Goal: Ask a question

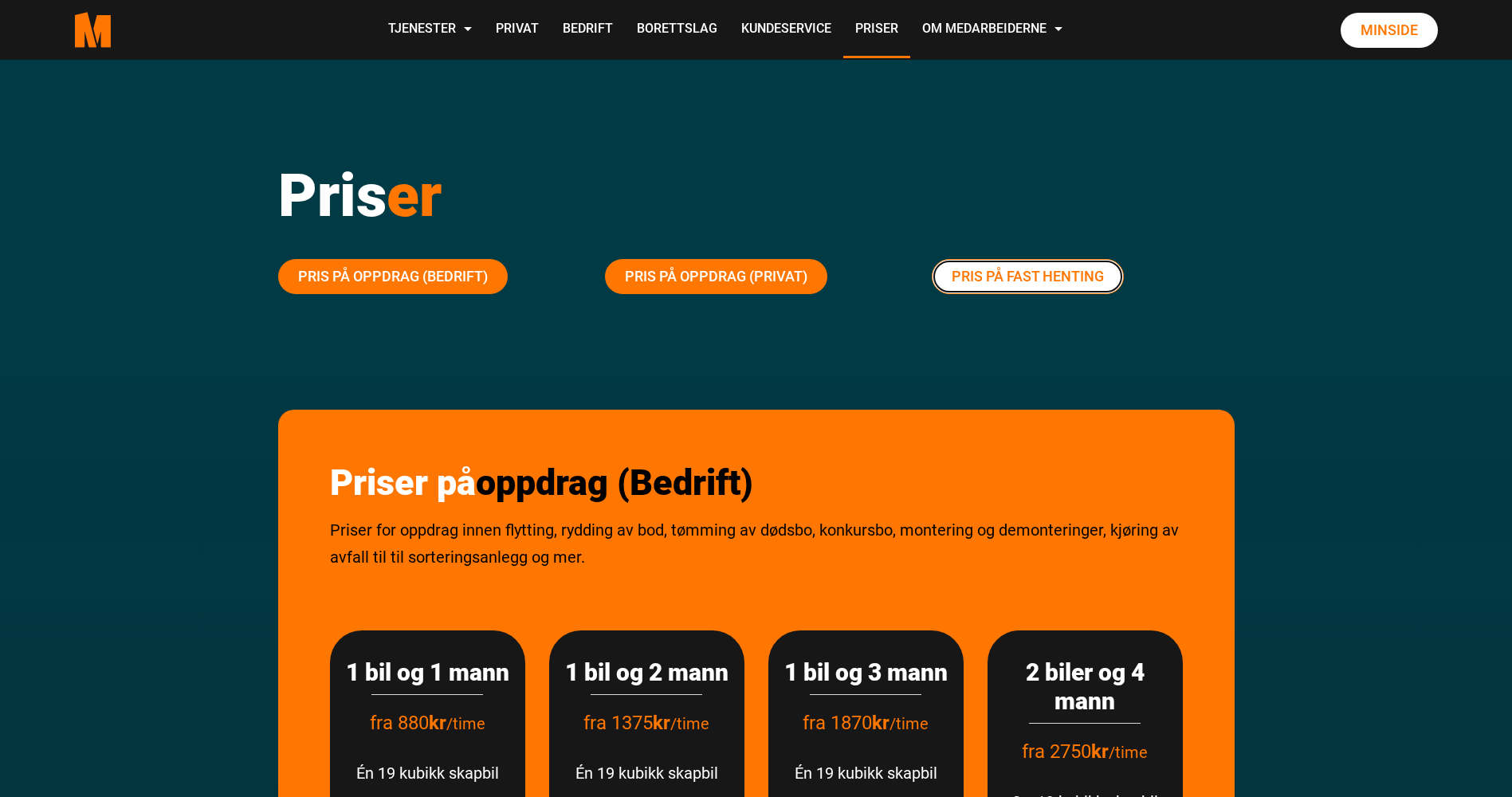
click at [1022, 268] on link "Pris på fast henting" at bounding box center [1027, 277] width 192 height 35
click at [786, 137] on div "Pris er" at bounding box center [756, 191] width 980 height 135
click at [775, 29] on link "Kundeservice" at bounding box center [786, 29] width 114 height 57
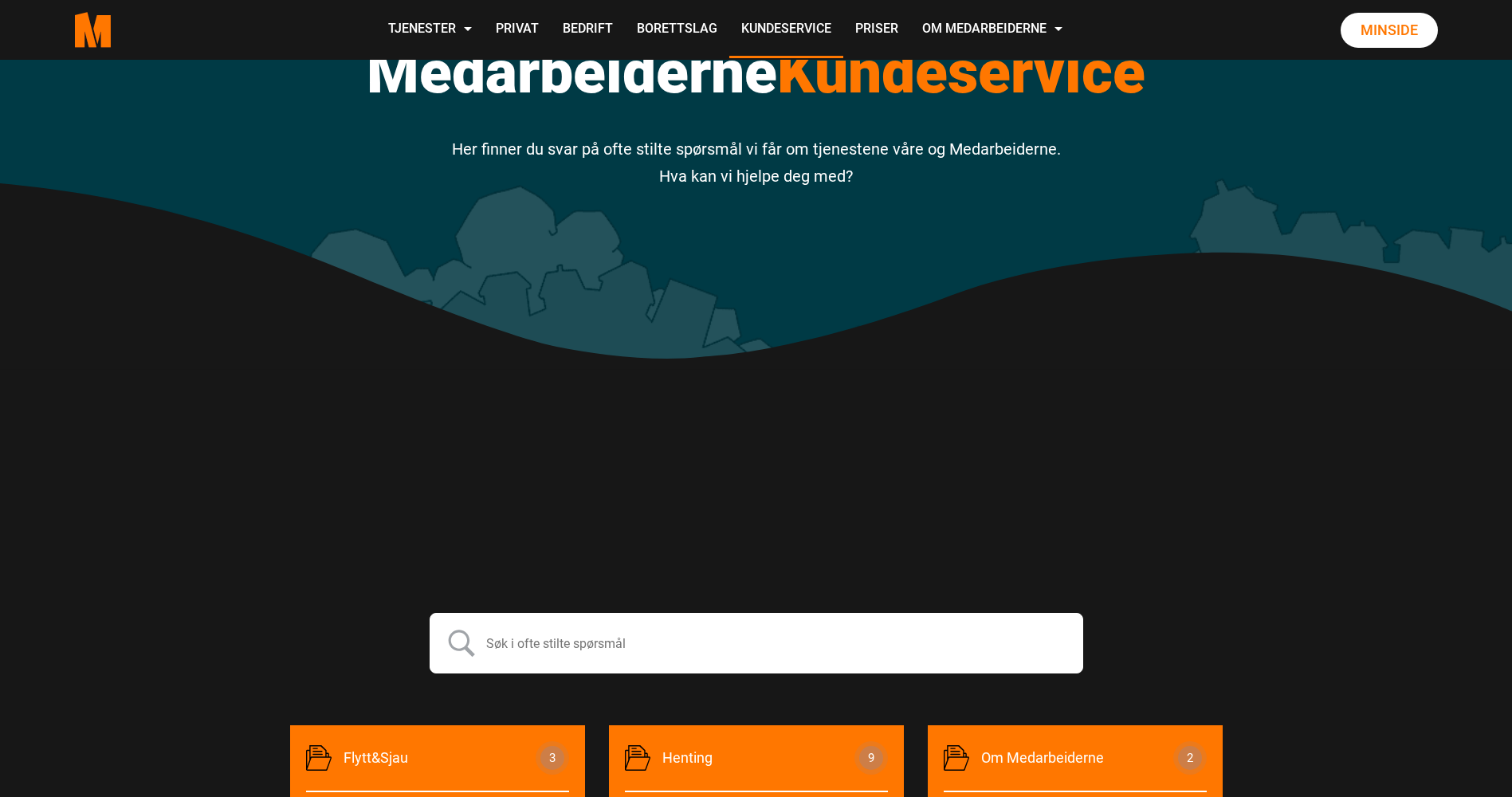
scroll to position [398, 0]
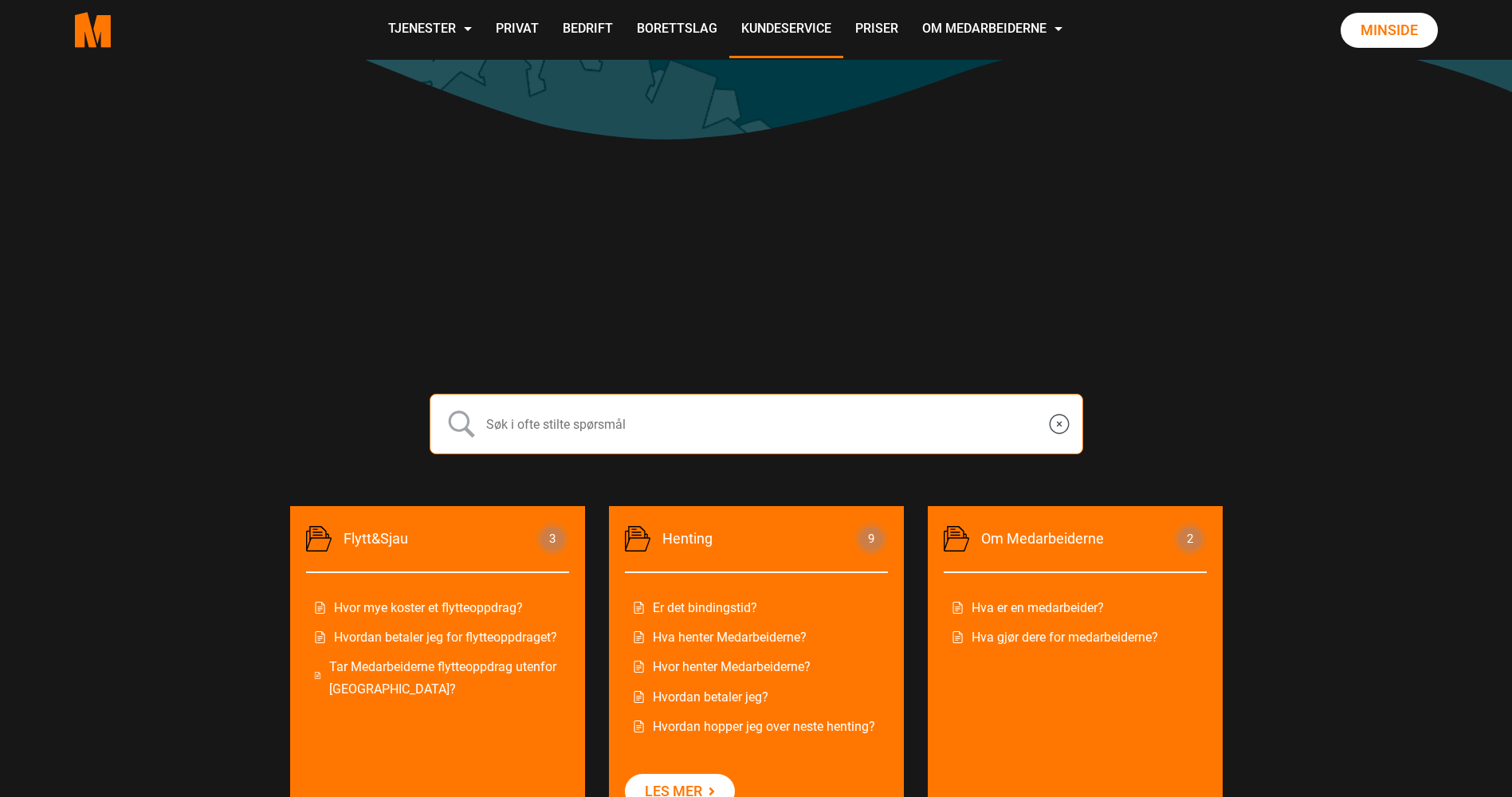
click at [486, 423] on input "text" at bounding box center [757, 424] width 654 height 61
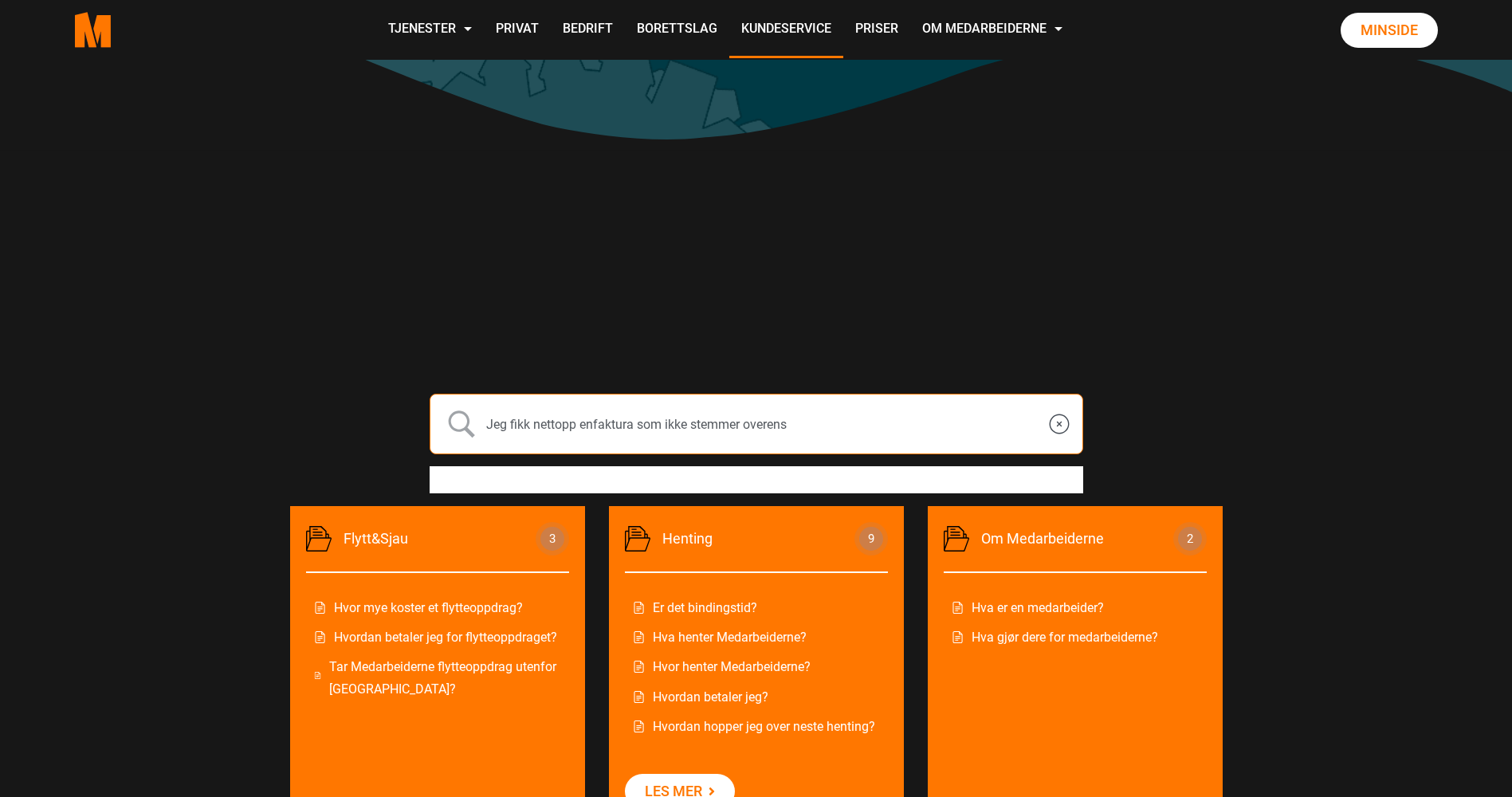
click at [593, 424] on input "Jeg fikk nettopp enfaktura som ikke stemmer overens" at bounding box center [757, 424] width 654 height 61
click at [797, 426] on input "Jeg fikk nettopp en faktura som ikke stemmer overens" at bounding box center [757, 424] width 654 height 61
type input "Jeg fikk nettopp en faktura som ikke stemmer overens med den infoen jeg av han …"
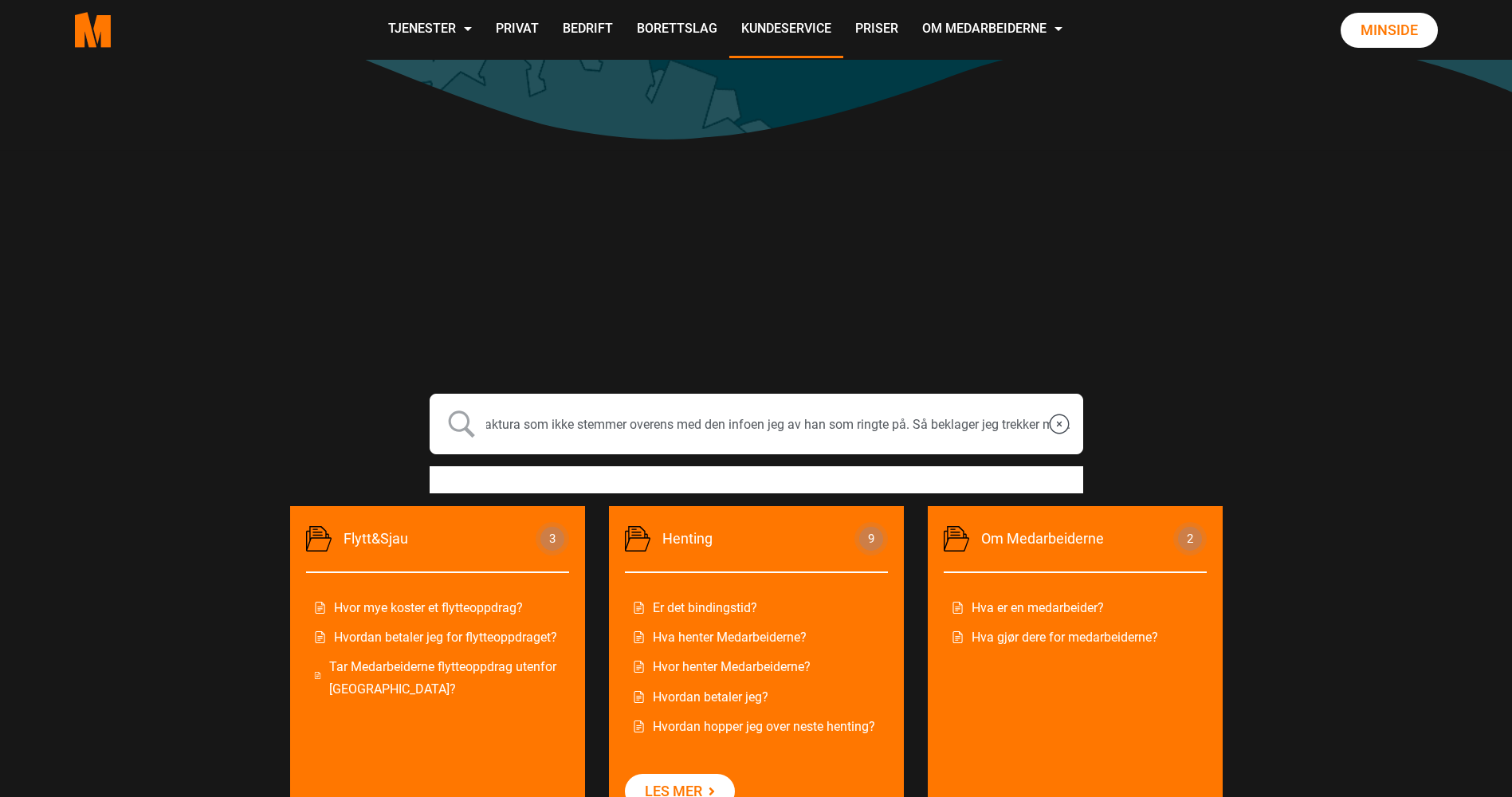
scroll to position [0, 0]
click at [457, 420] on input "submit" at bounding box center [462, 424] width 40 height 40
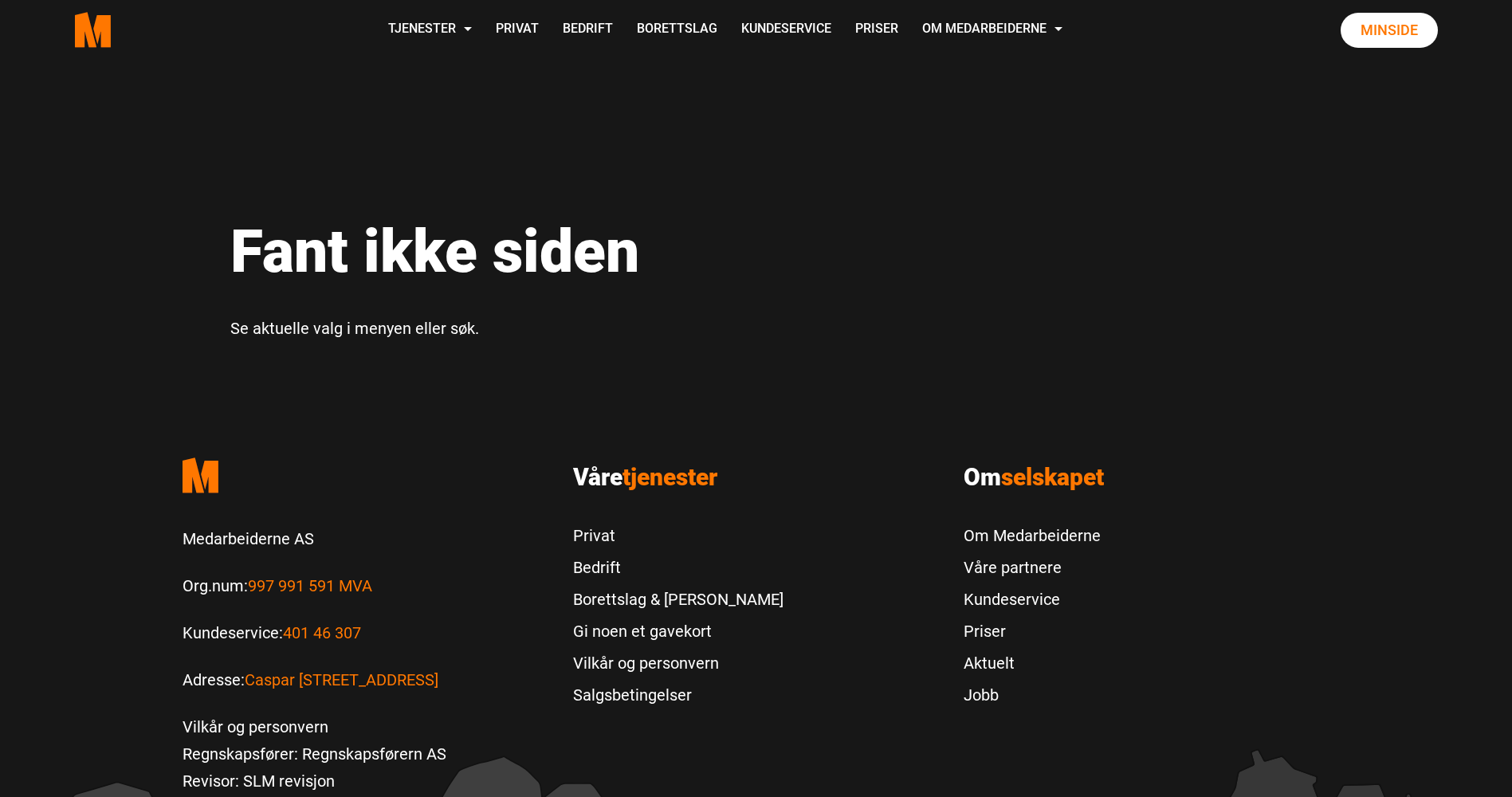
click at [870, 265] on h1 "Fant ikke siden" at bounding box center [756, 251] width 1052 height 72
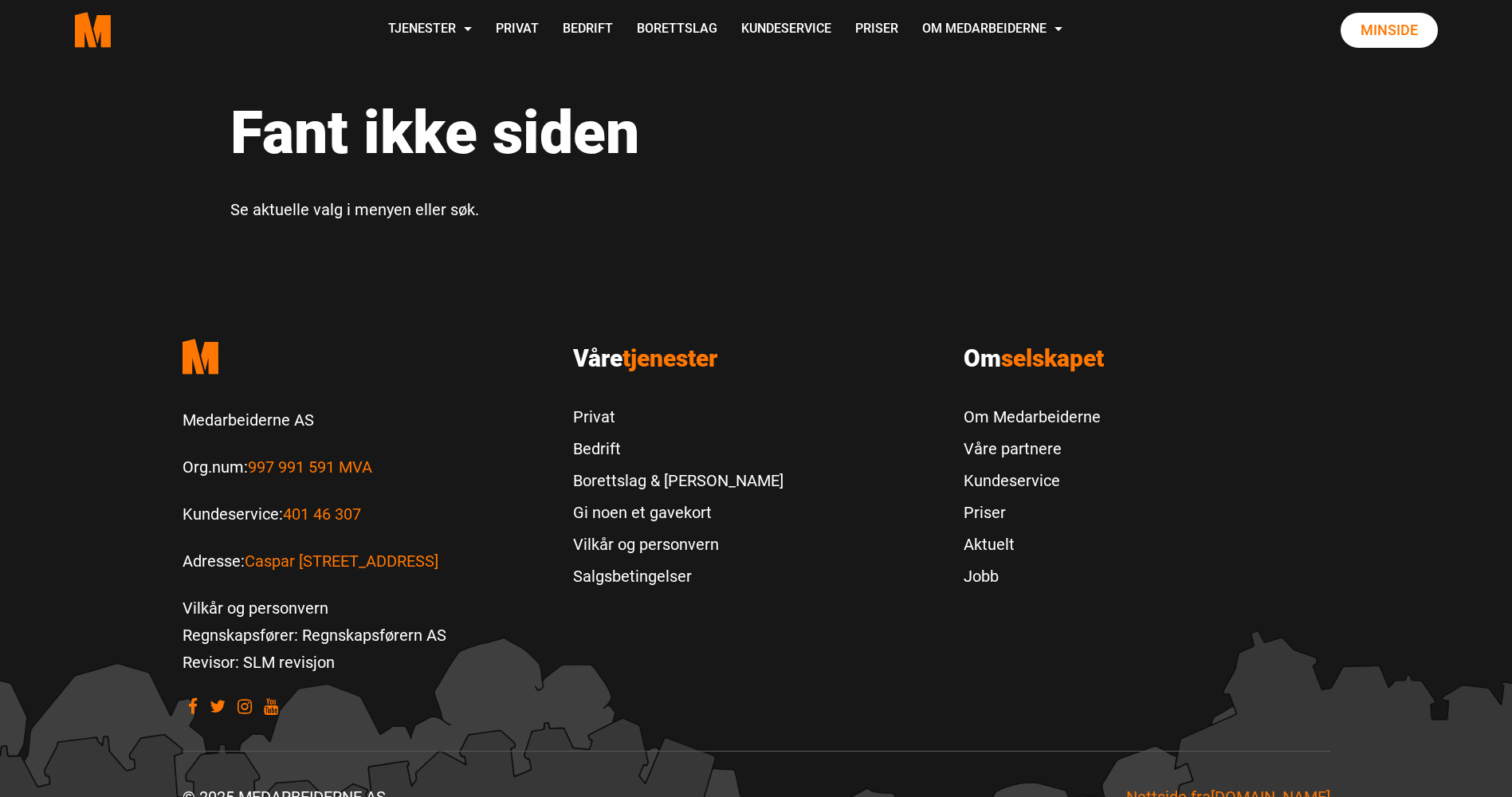
scroll to position [156, 0]
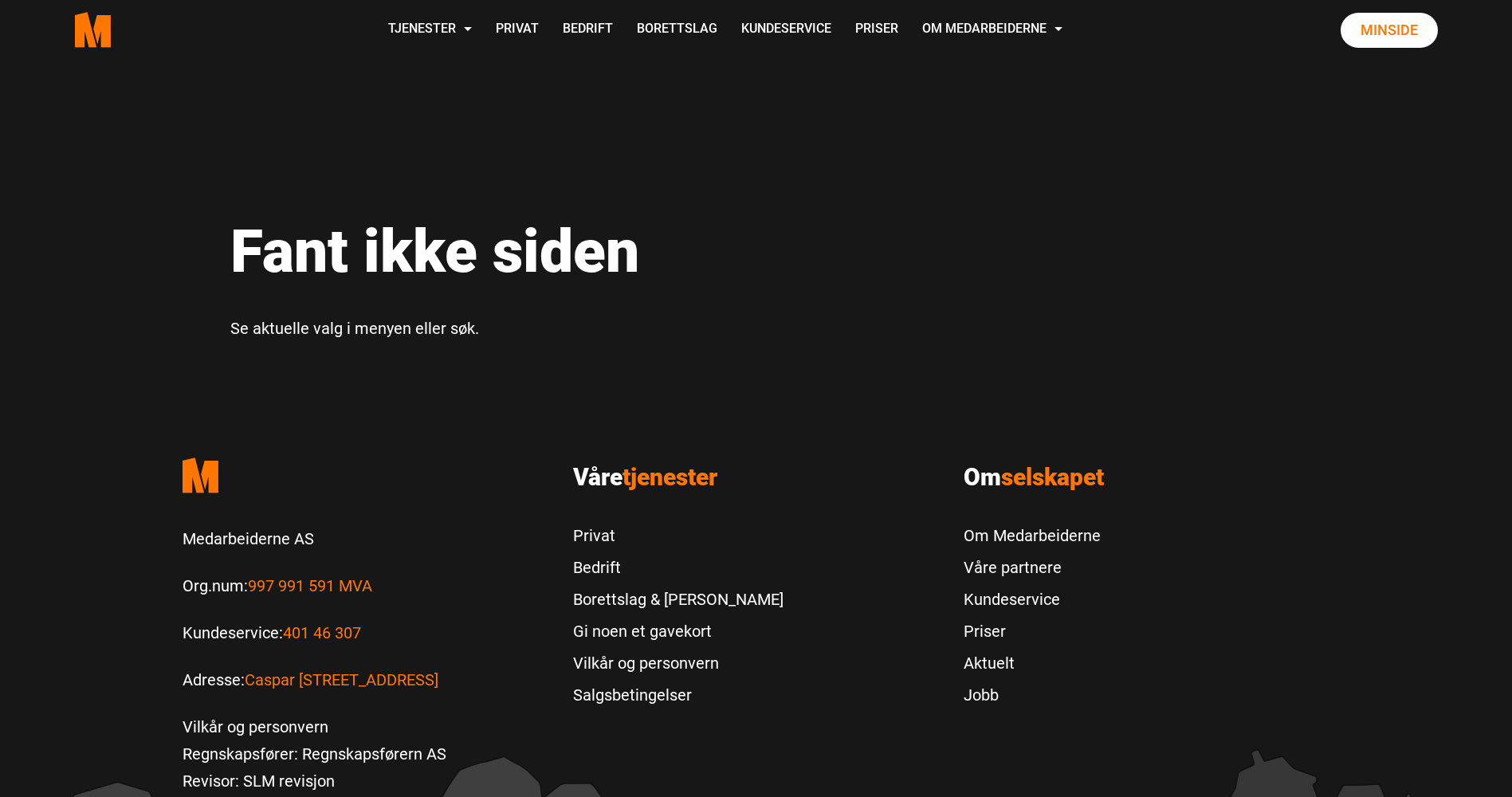
scroll to position [156, 0]
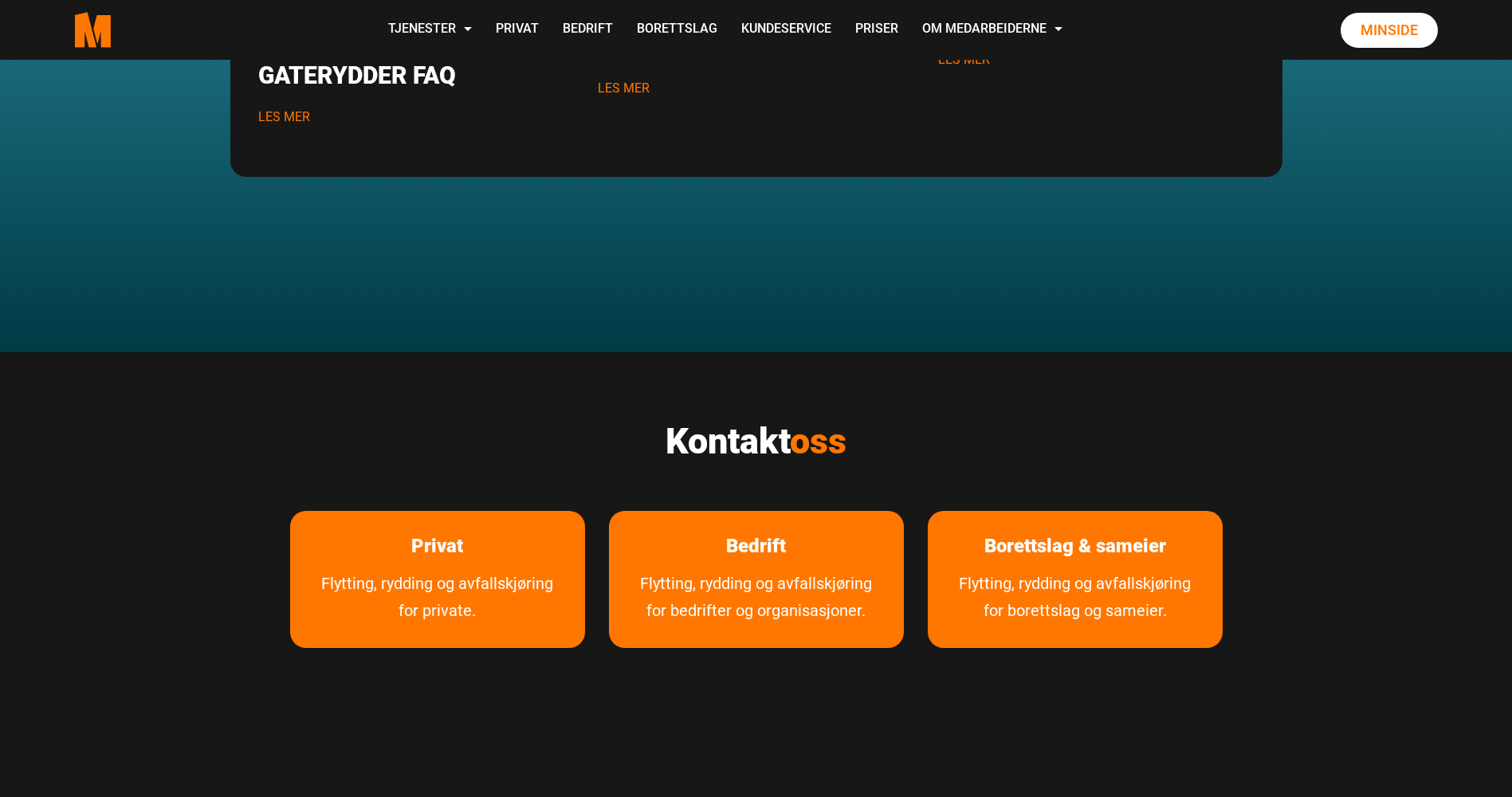
scroll to position [2708, 0]
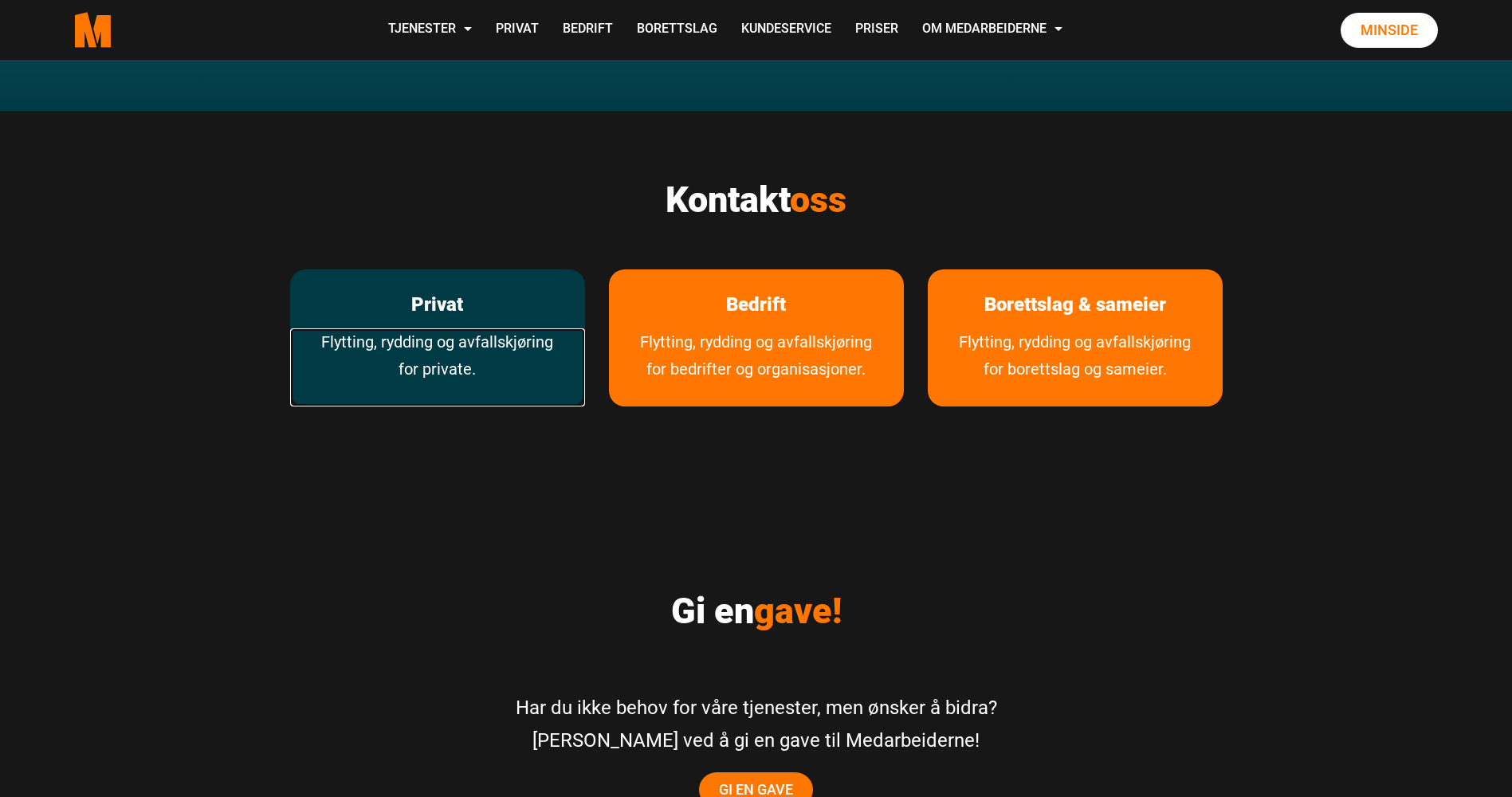
click at [430, 328] on link "Flytting, rydding og avfallskjøring for private." at bounding box center [438, 367] width 295 height 78
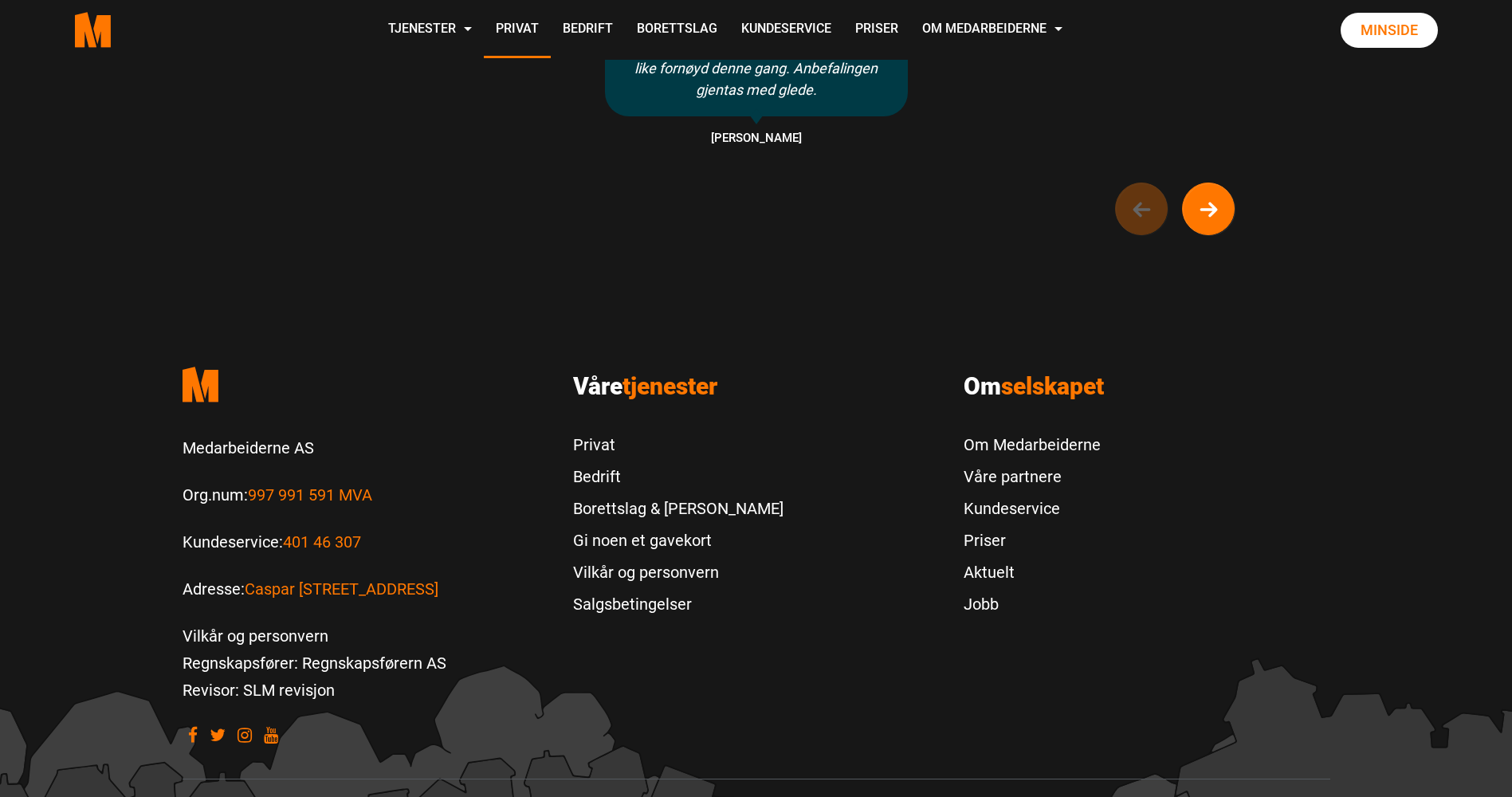
scroll to position [1499, 0]
